Goal: Transaction & Acquisition: Purchase product/service

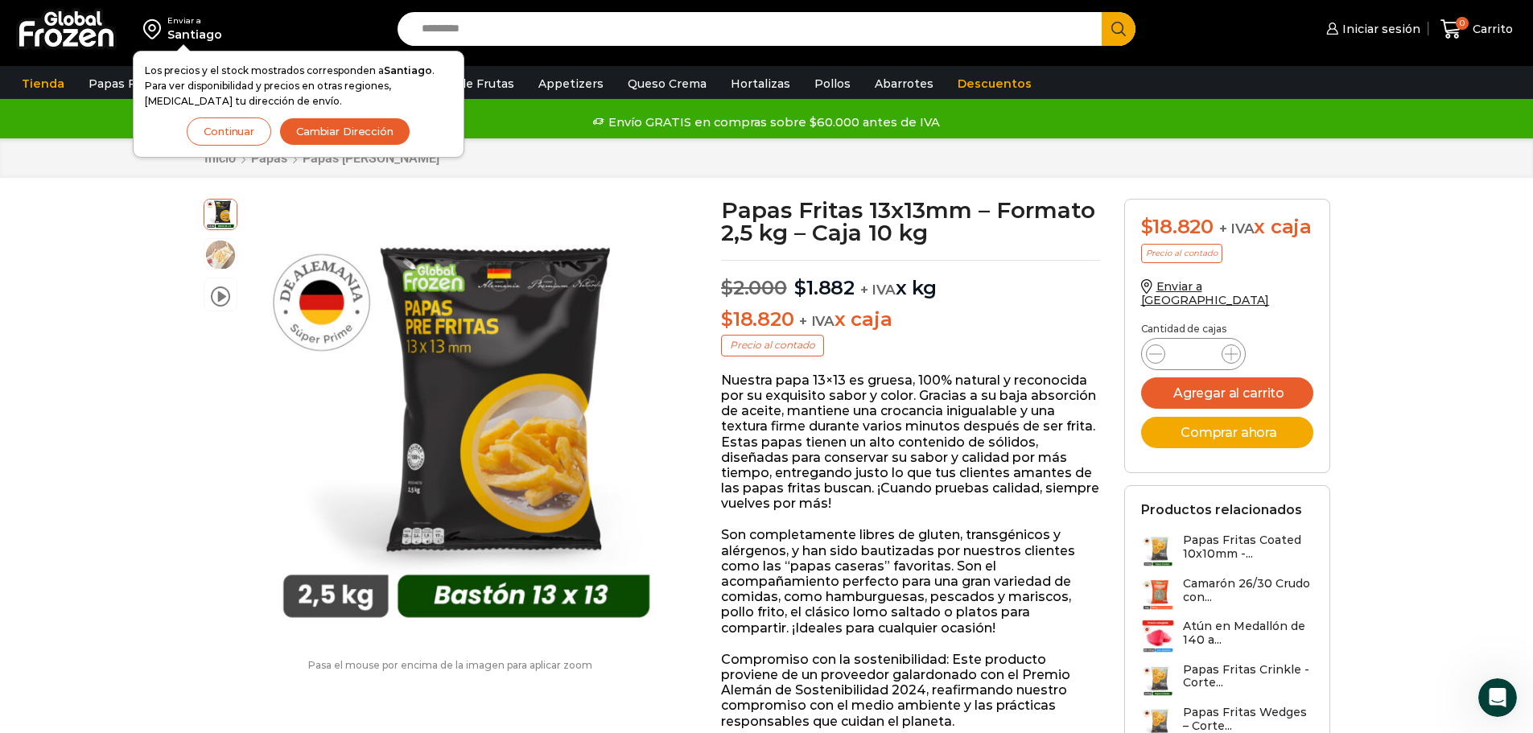
click at [240, 138] on button "Continuar" at bounding box center [229, 132] width 85 height 28
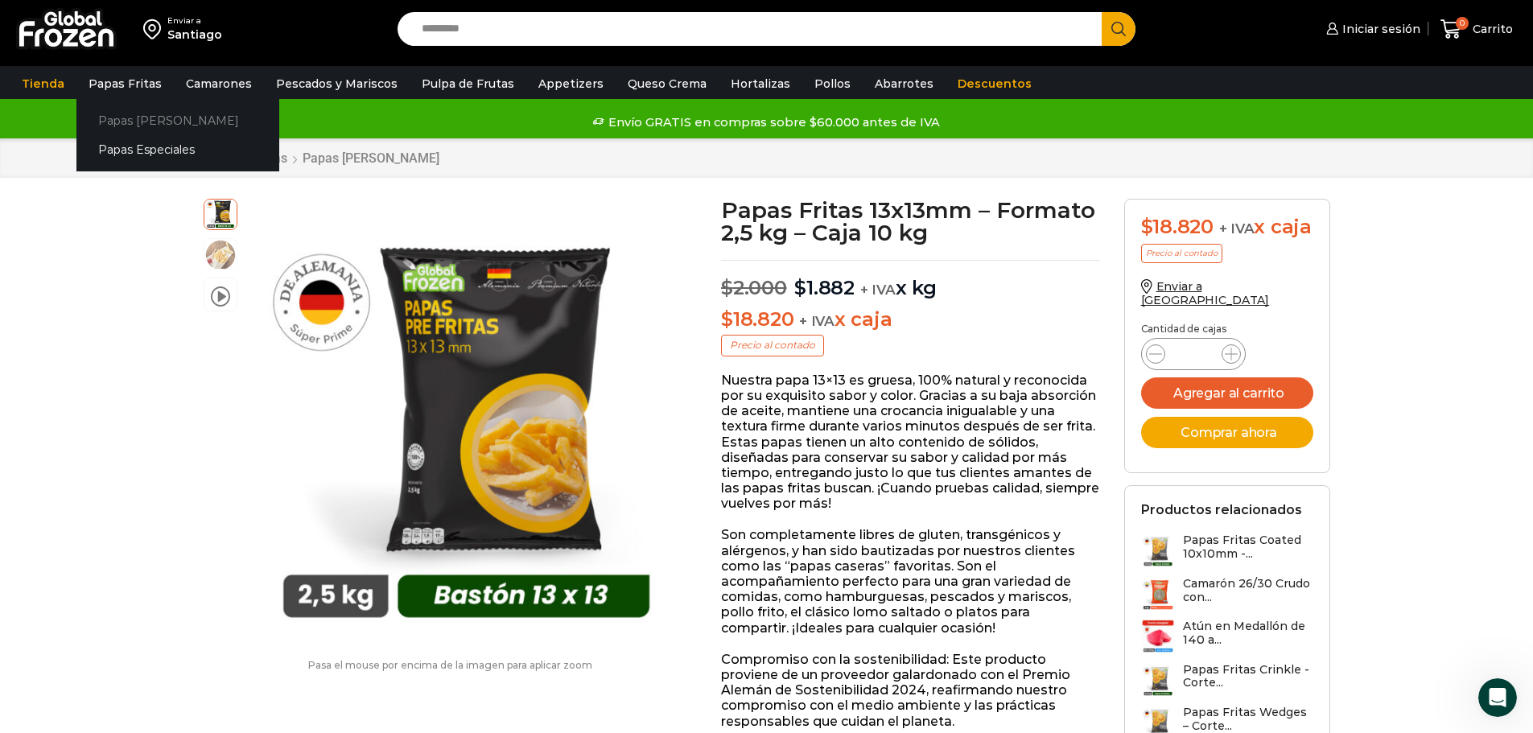
click at [141, 118] on link "Papas [PERSON_NAME]" at bounding box center [177, 120] width 203 height 30
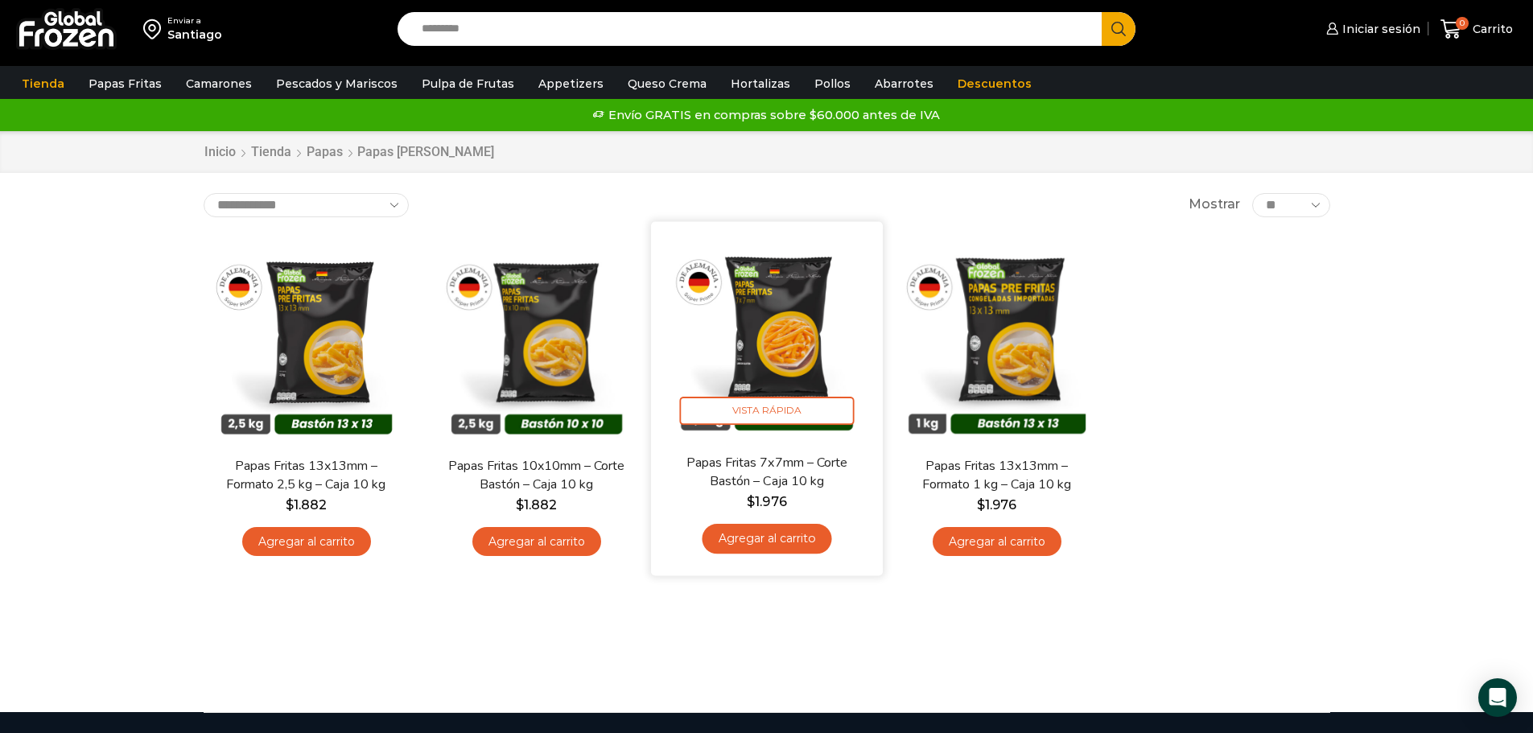
click at [778, 543] on link "Agregar al carrito" at bounding box center [767, 539] width 130 height 30
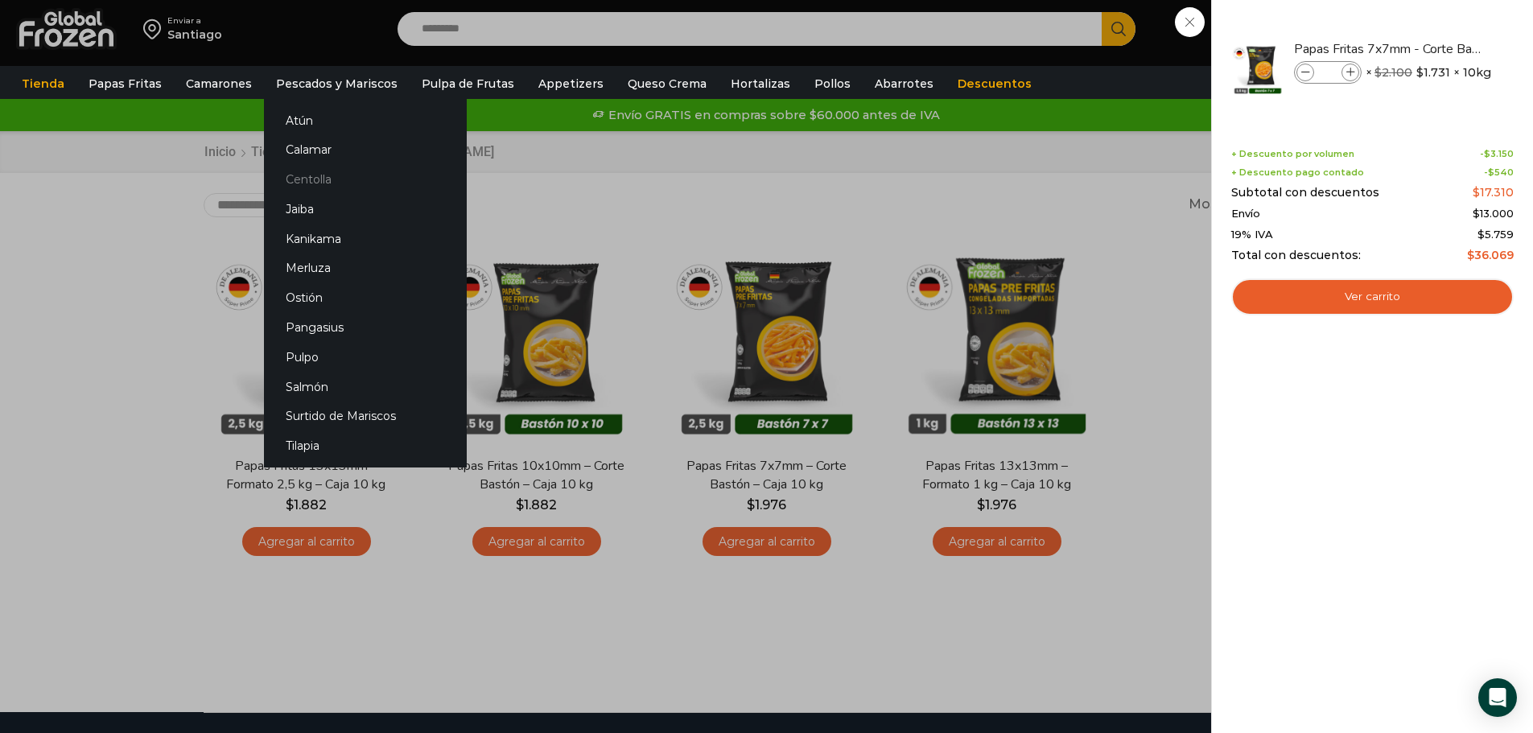
click at [299, 177] on link "Centolla" at bounding box center [365, 180] width 203 height 30
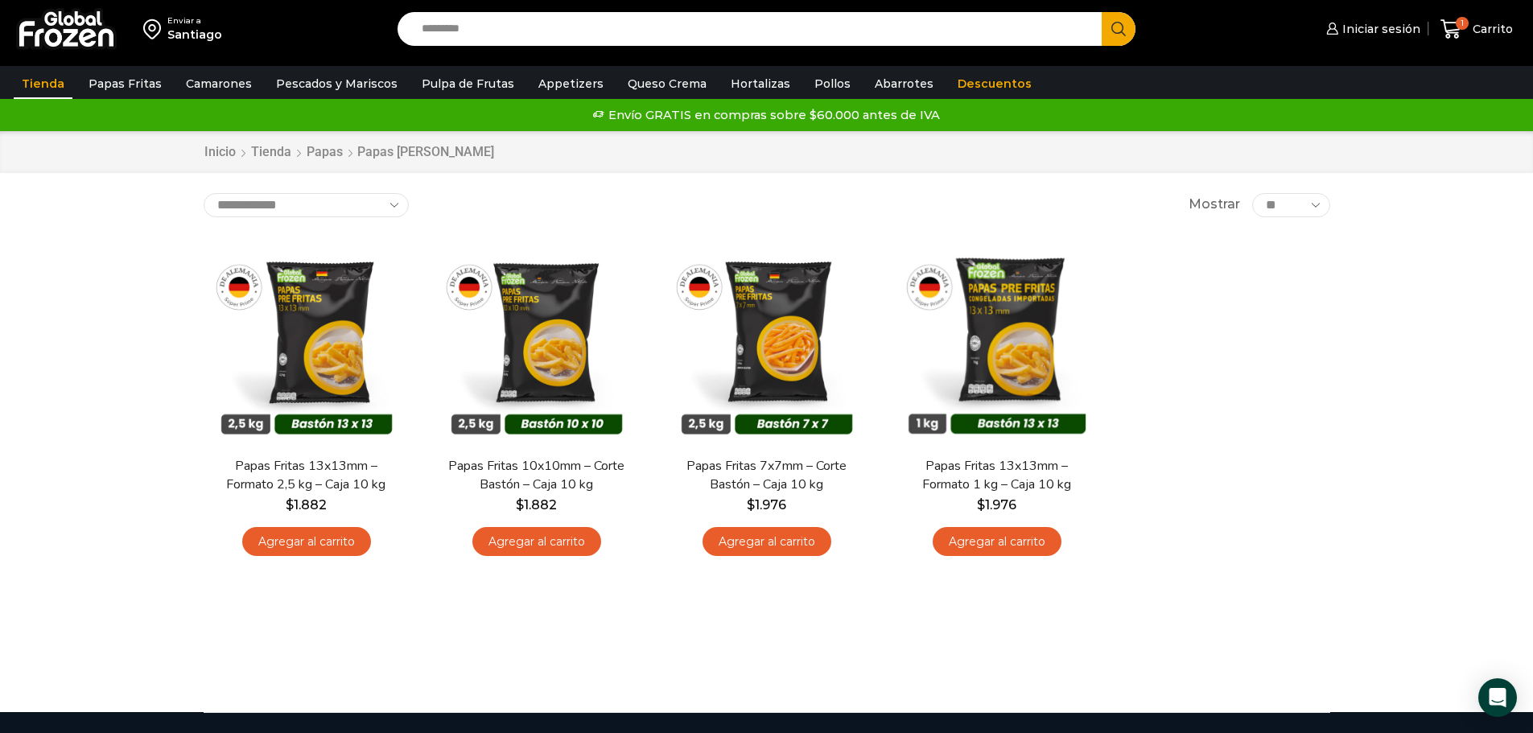
click at [31, 82] on link "Tienda" at bounding box center [43, 83] width 59 height 31
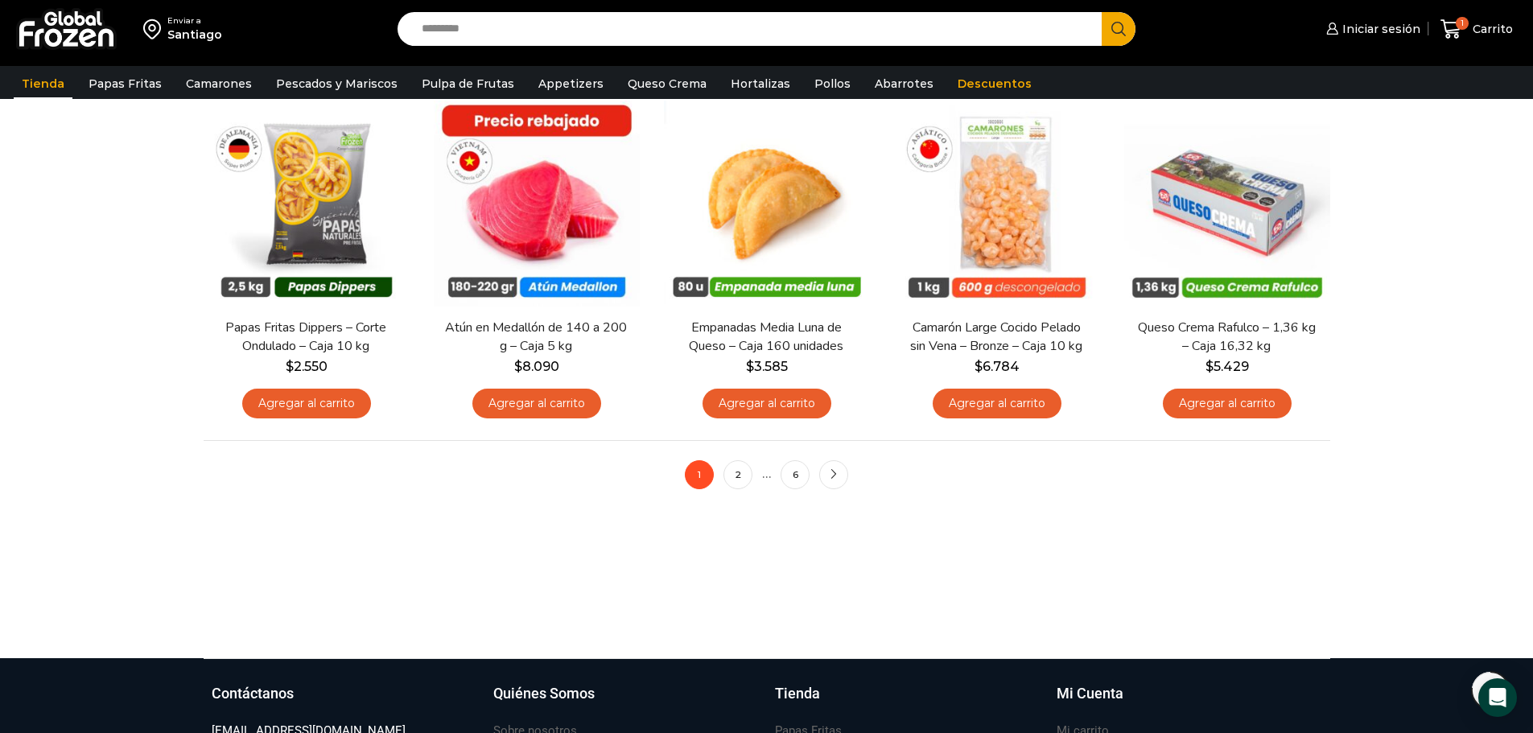
scroll to position [1207, 0]
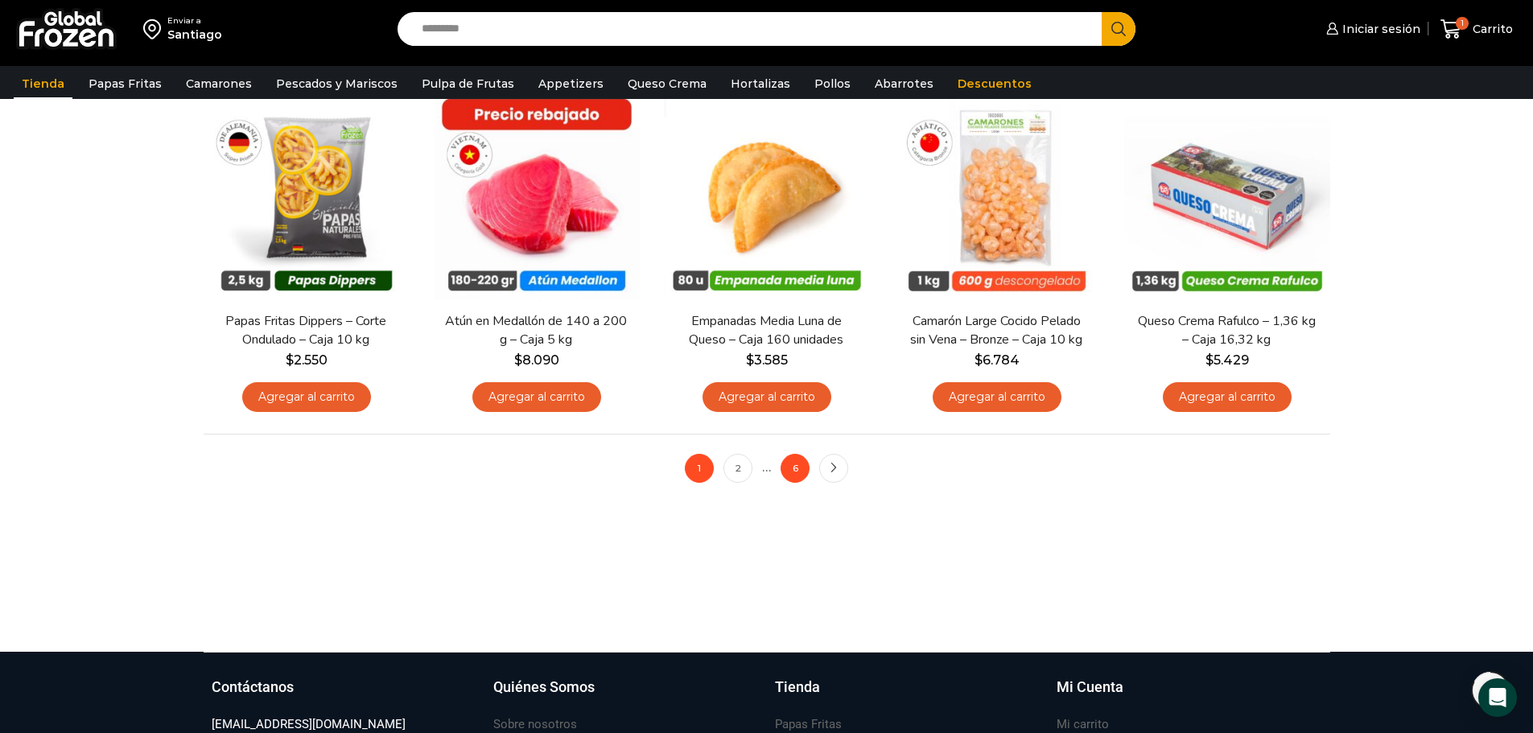
drag, startPoint x: 731, startPoint y: 467, endPoint x: 798, endPoint y: 469, distance: 67.7
click at [731, 467] on link "2" at bounding box center [738, 468] width 29 height 29
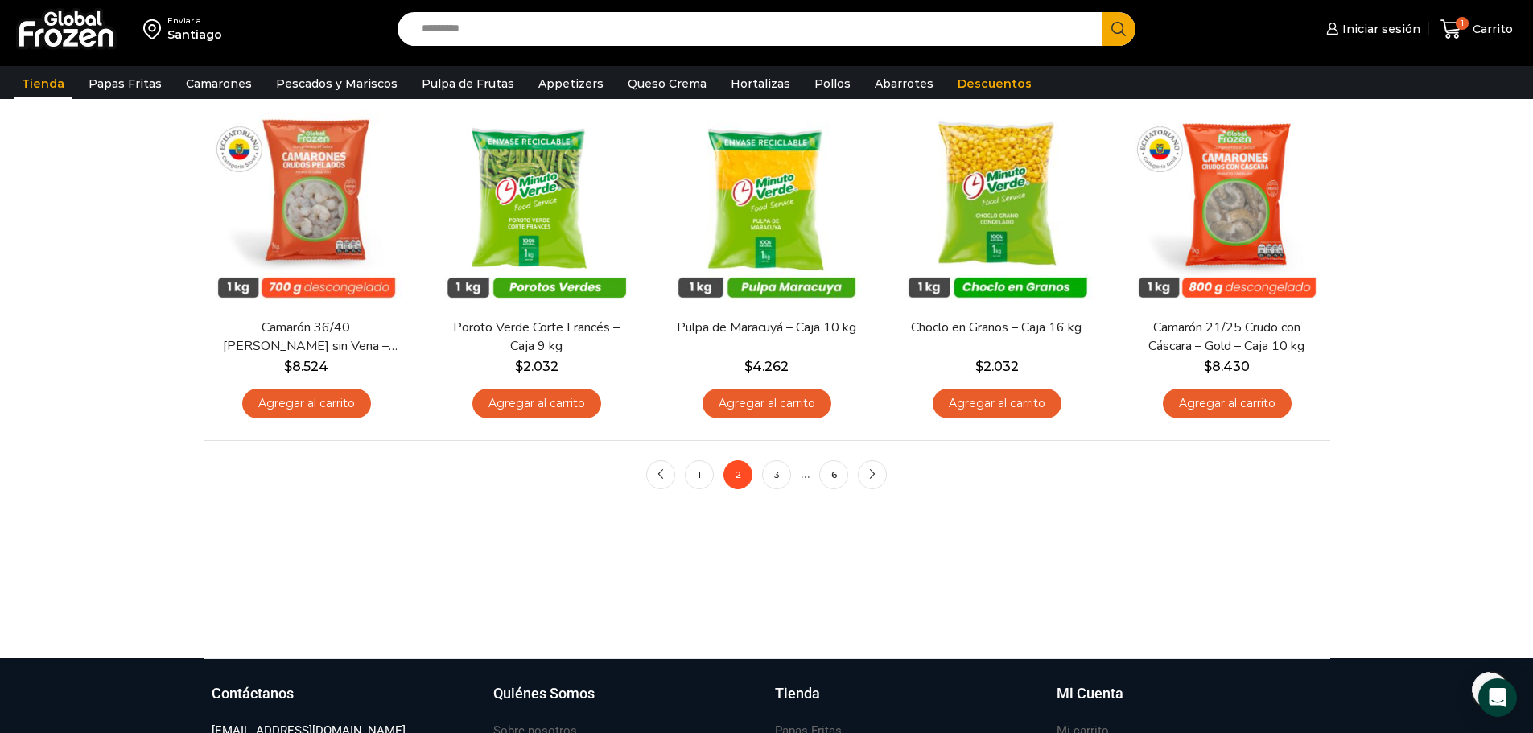
scroll to position [1207, 0]
